Goal: Download file/media

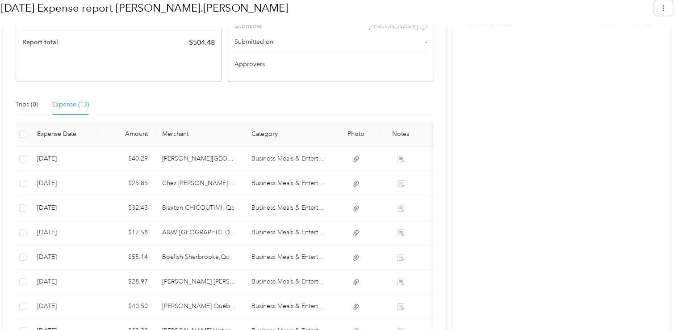
scroll to position [313, 0]
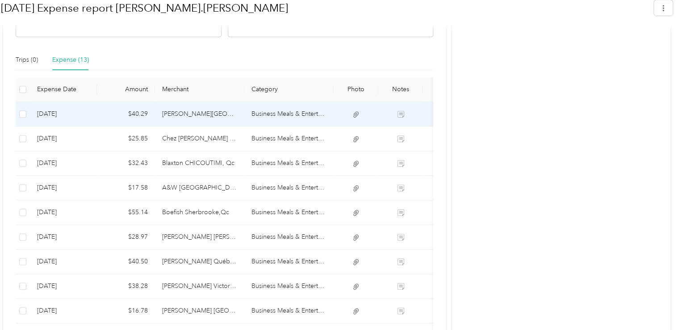
click at [355, 118] on td at bounding box center [356, 114] width 45 height 25
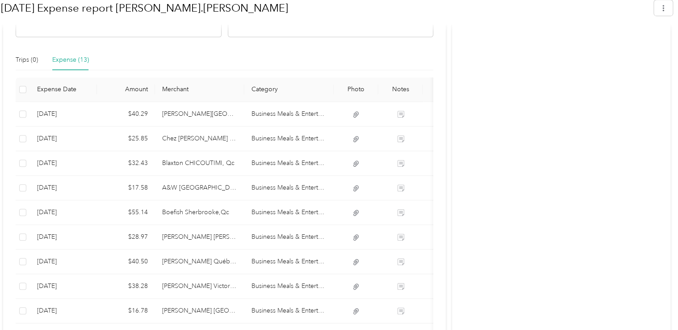
click at [477, 67] on div "Activity and Comments Report shared I think this could save us a lot of time an…" at bounding box center [561, 151] width 218 height 597
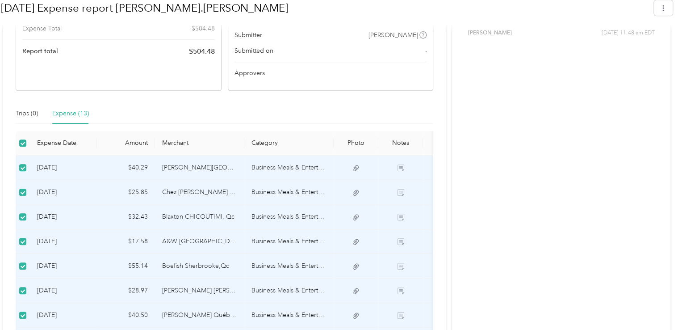
scroll to position [0, 0]
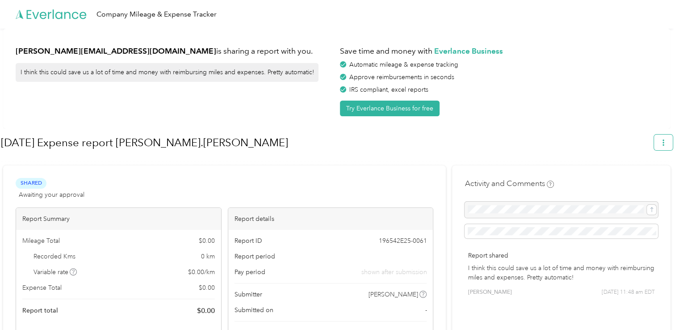
click at [666, 142] on icon "button" at bounding box center [663, 142] width 6 height 6
click at [654, 180] on span "Download" at bounding box center [641, 184] width 29 height 9
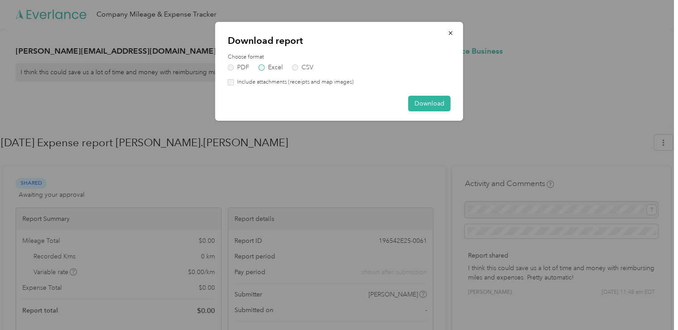
click at [260, 70] on label "Excel" at bounding box center [271, 67] width 24 height 6
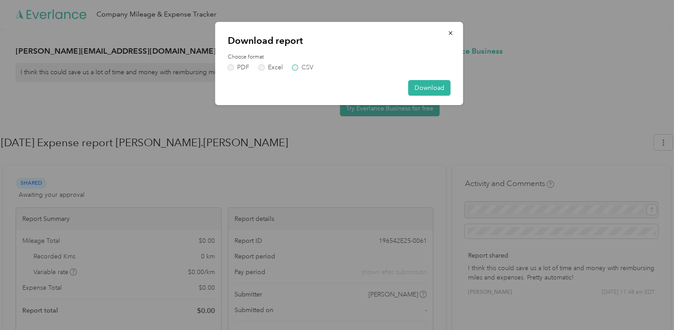
click at [297, 69] on label "CSV" at bounding box center [302, 67] width 21 height 6
click at [268, 67] on label "Excel" at bounding box center [271, 67] width 24 height 6
click at [421, 88] on button "Download" at bounding box center [429, 88] width 42 height 16
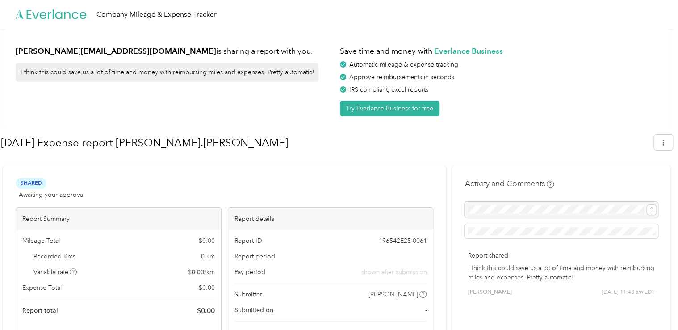
click at [210, 115] on div "[PERSON_NAME][EMAIL_ADDRESS][DOMAIN_NAME] is sharing a report with you. I think…" at bounding box center [175, 78] width 318 height 75
click at [666, 142] on icon "button" at bounding box center [663, 142] width 6 height 6
click at [201, 272] on span "$ 0.00 / km" at bounding box center [201, 271] width 27 height 9
drag, startPoint x: 201, startPoint y: 272, endPoint x: 332, endPoint y: 199, distance: 150.2
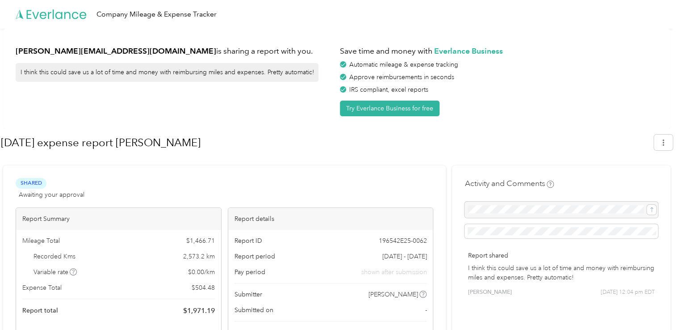
click at [332, 199] on div "Shared Awaiting your approval View activity & comments" at bounding box center [225, 188] width 418 height 21
click at [666, 141] on icon "button" at bounding box center [663, 142] width 6 height 6
click at [651, 180] on span "Download" at bounding box center [641, 184] width 29 height 9
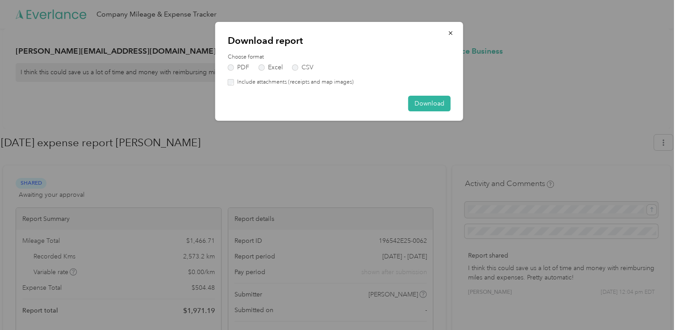
click at [274, 84] on label "Include attachments (receipts and map images)" at bounding box center [294, 82] width 120 height 8
click at [432, 101] on button "Download" at bounding box center [429, 104] width 42 height 16
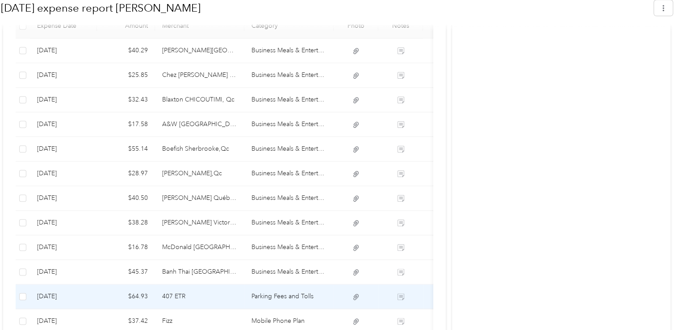
scroll to position [313, 0]
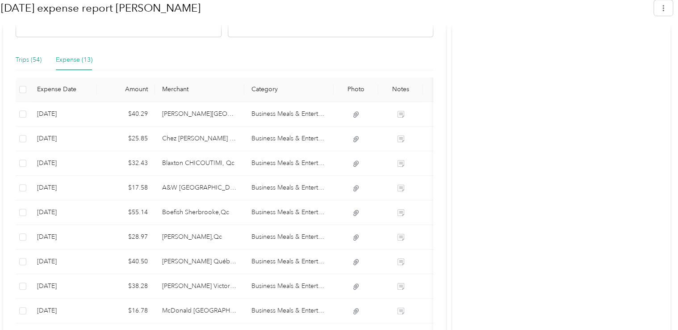
click at [28, 61] on div "Trips (54)" at bounding box center [29, 60] width 26 height 10
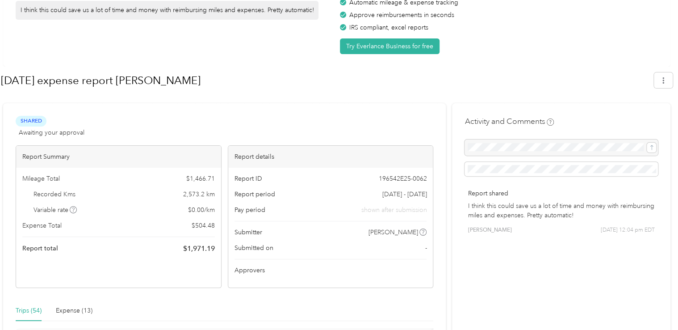
scroll to position [0, 0]
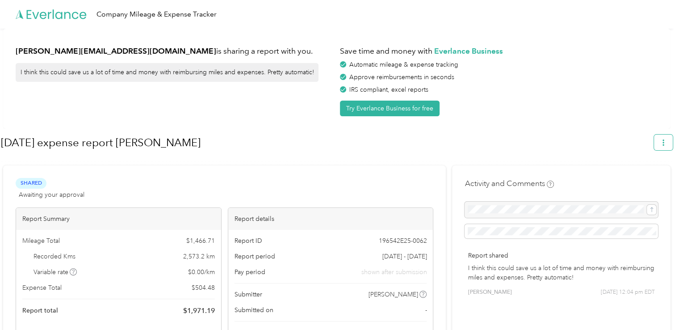
click at [659, 150] on button "button" at bounding box center [663, 142] width 19 height 16
click at [636, 180] on span "Download" at bounding box center [641, 184] width 29 height 9
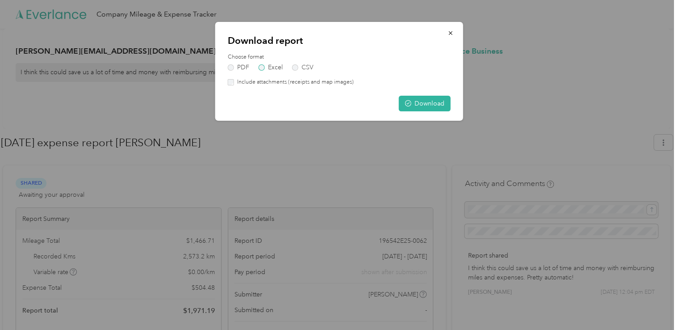
click at [263, 67] on label "Excel" at bounding box center [271, 67] width 24 height 6
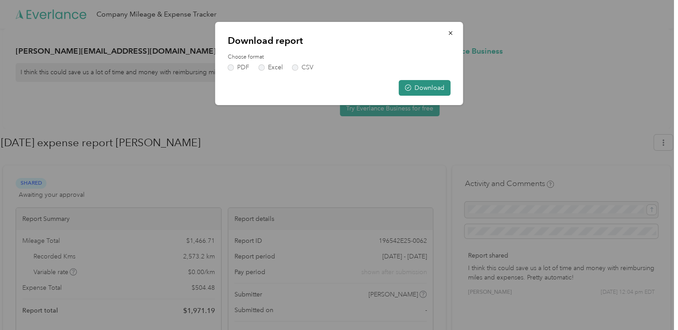
click at [422, 84] on button "Download" at bounding box center [425, 88] width 52 height 16
